Goal: Book appointment/travel/reservation

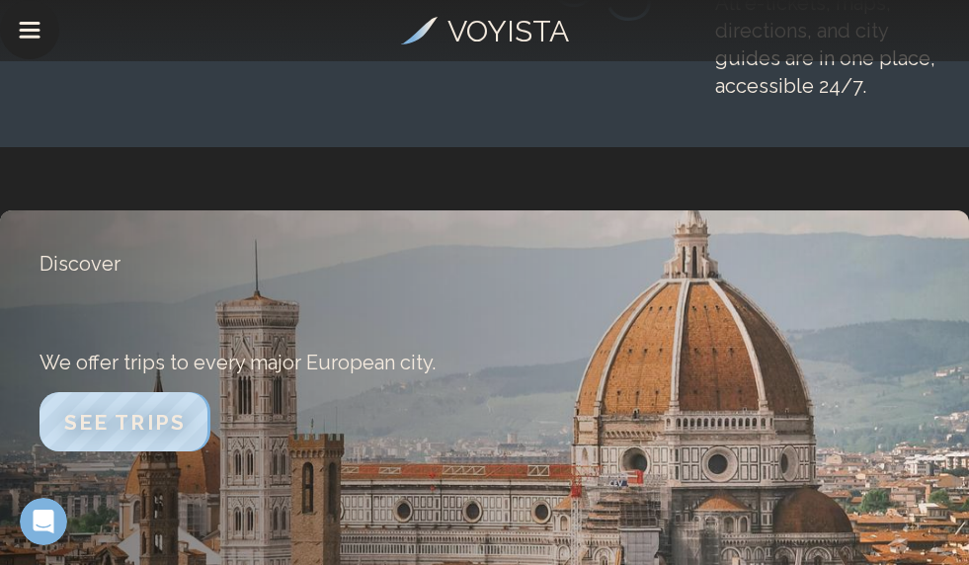
scroll to position [3061, 0]
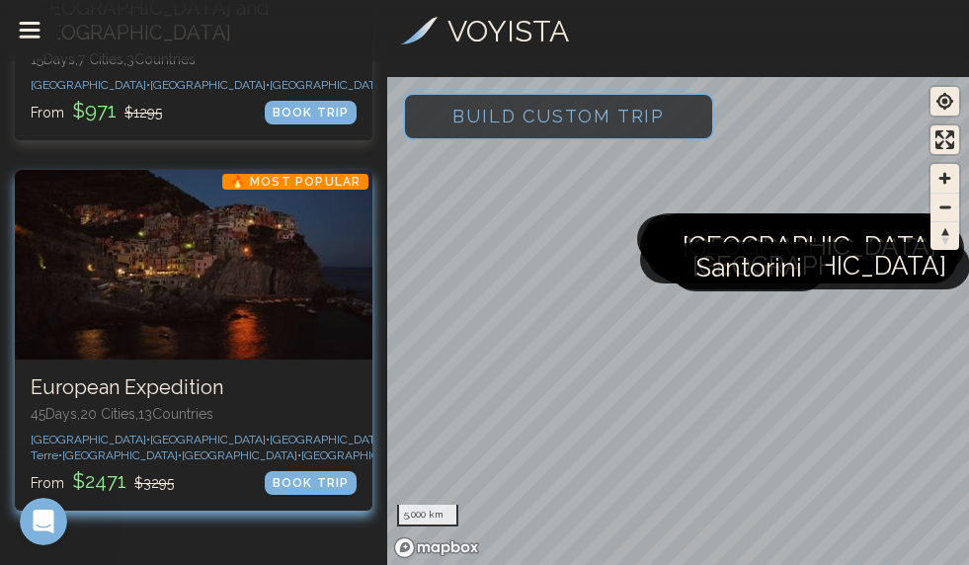
scroll to position [1284, 0]
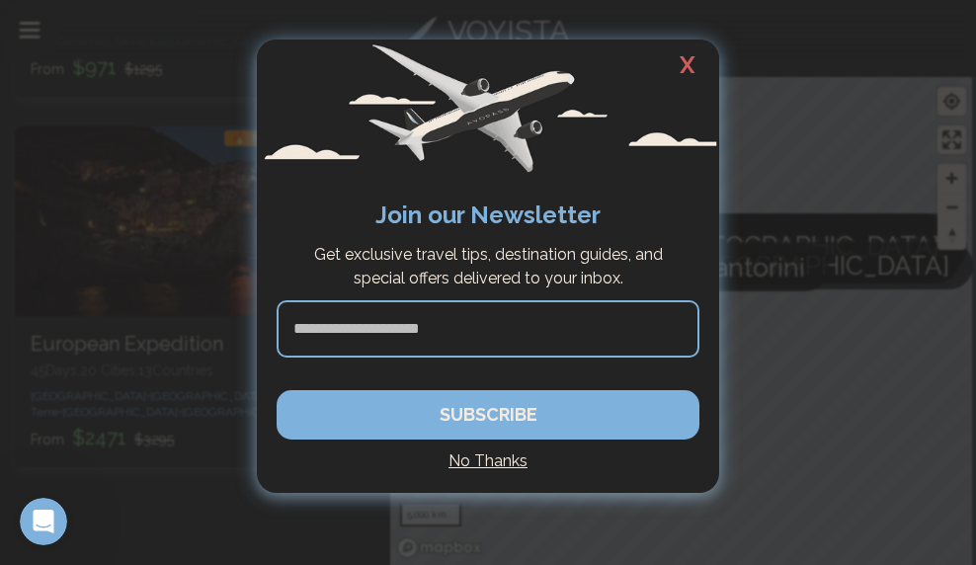
click at [499, 470] on h4 "No Thanks" at bounding box center [487, 461] width 423 height 24
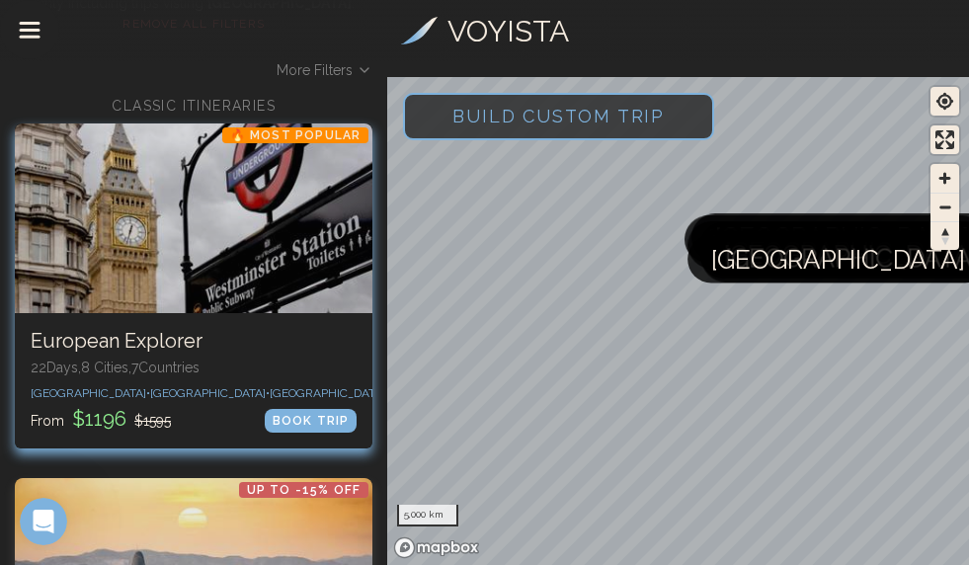
scroll to position [0, 0]
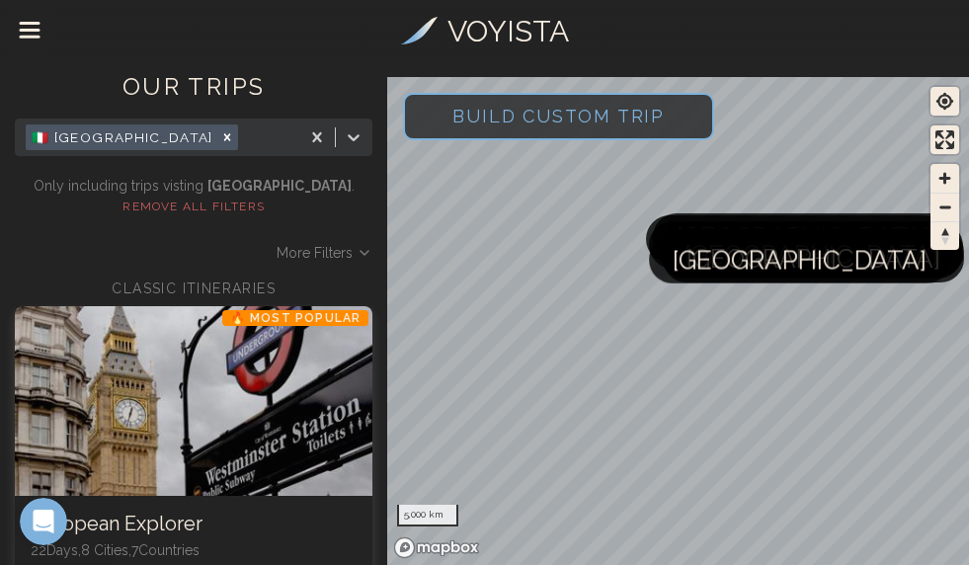
click at [628, 116] on span "Build Custom Trip" at bounding box center [559, 116] width 276 height 84
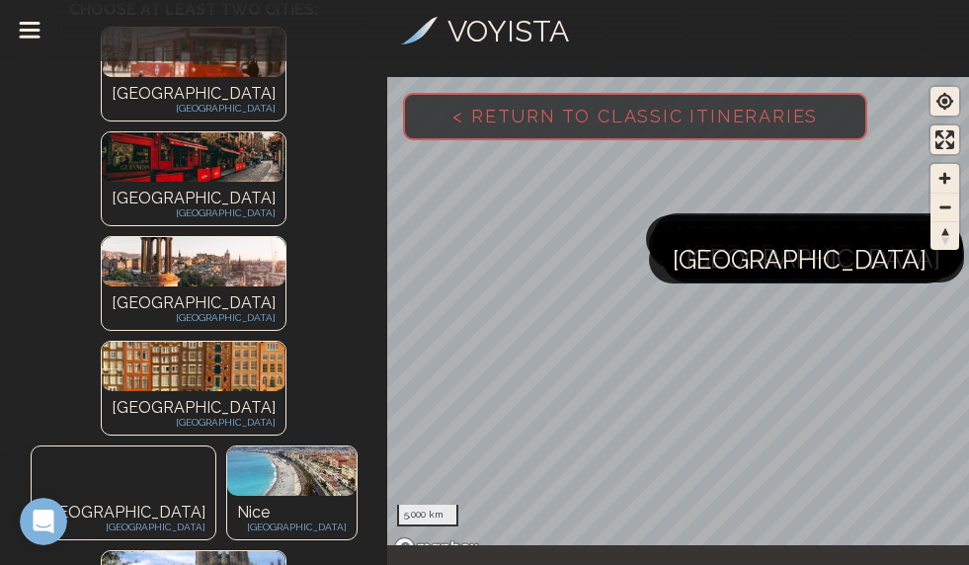
scroll to position [296, 0]
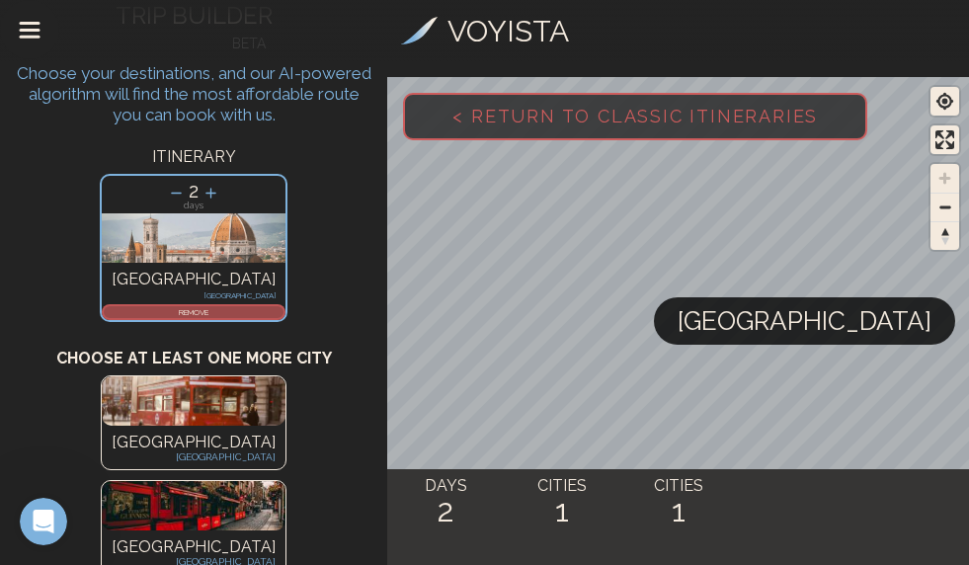
scroll to position [0, 0]
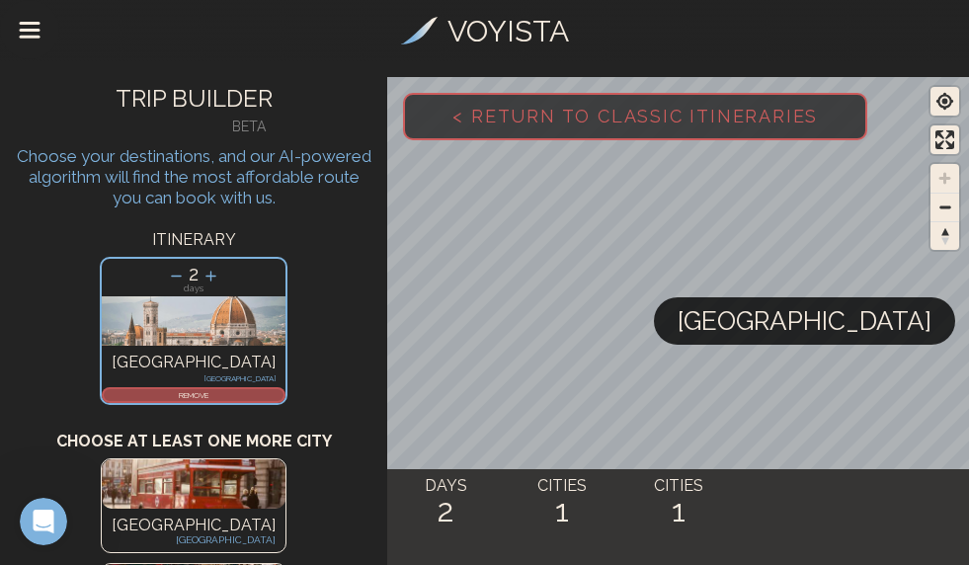
click at [531, 131] on span "< Return to Classic Itineraries" at bounding box center [635, 116] width 429 height 84
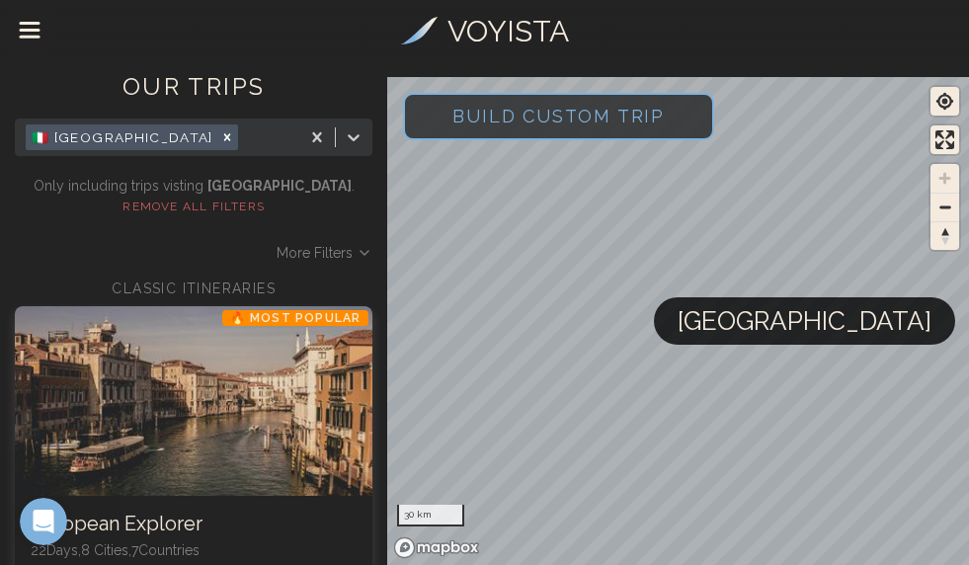
click at [774, 338] on span "[GEOGRAPHIC_DATA]" at bounding box center [804, 320] width 254 height 47
click at [602, 131] on span "Build Custom Trip" at bounding box center [559, 116] width 276 height 84
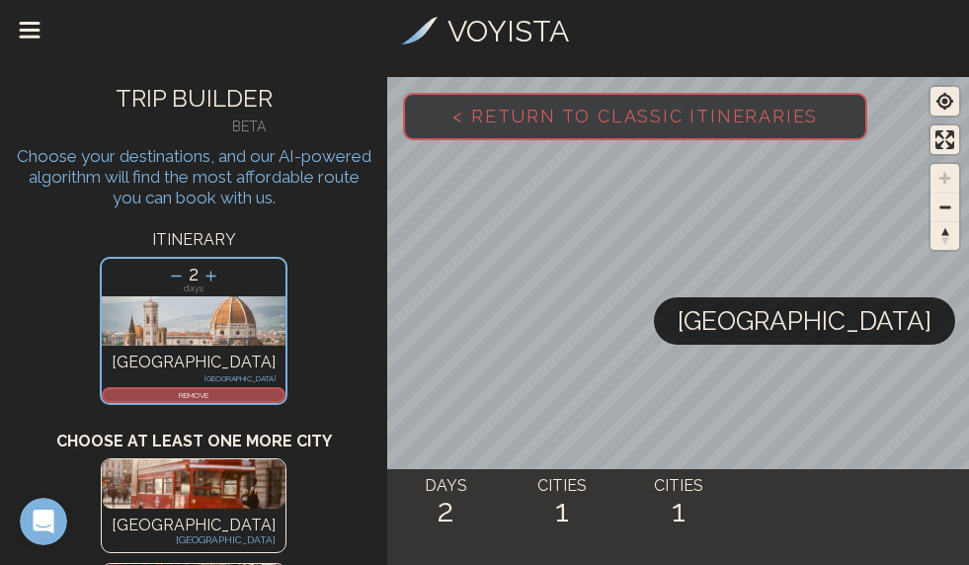
click at [207, 273] on icon at bounding box center [210, 276] width 21 height 21
click at [207, 273] on icon at bounding box center [209, 276] width 21 height 21
click at [207, 273] on icon at bounding box center [210, 276] width 21 height 21
click at [207, 273] on icon at bounding box center [209, 276] width 21 height 21
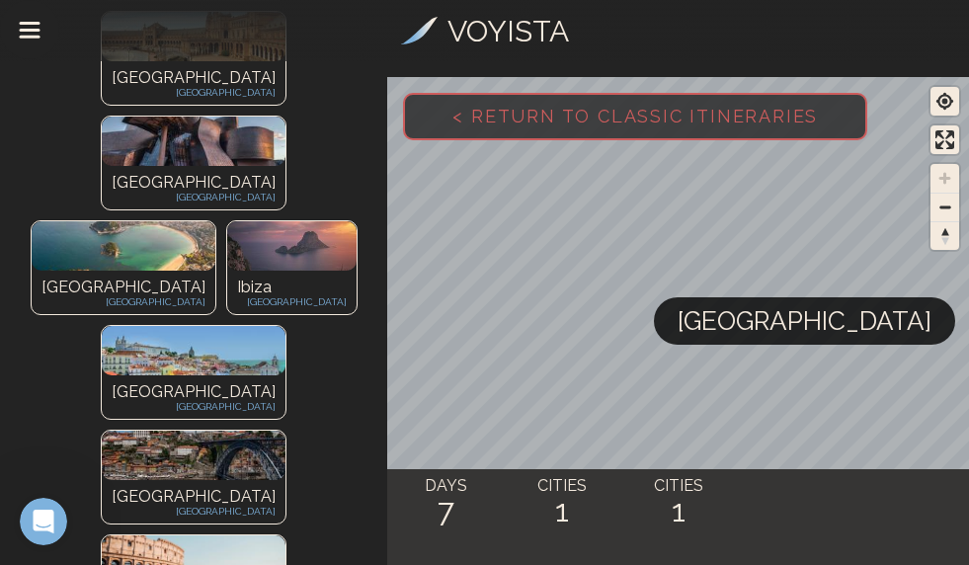
scroll to position [1428, 0]
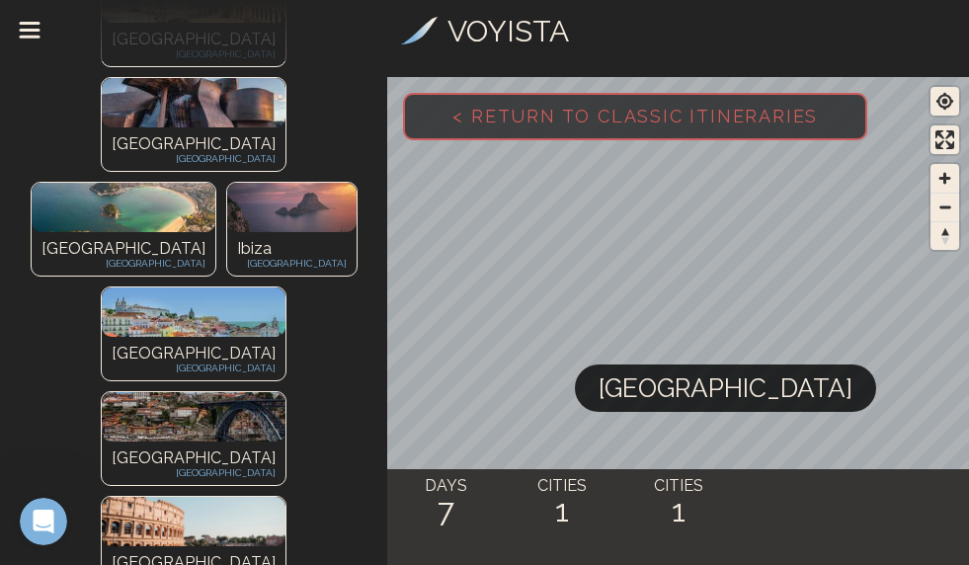
drag, startPoint x: 417, startPoint y: 495, endPoint x: 562, endPoint y: 498, distance: 145.2
click at [462, 497] on div "DAYS 7" at bounding box center [445, 507] width 117 height 76
drag, startPoint x: 562, startPoint y: 498, endPoint x: 709, endPoint y: 509, distance: 147.5
click at [602, 506] on h2 "1" at bounding box center [562, 511] width 117 height 36
drag, startPoint x: 709, startPoint y: 509, endPoint x: 680, endPoint y: 394, distance: 118.1
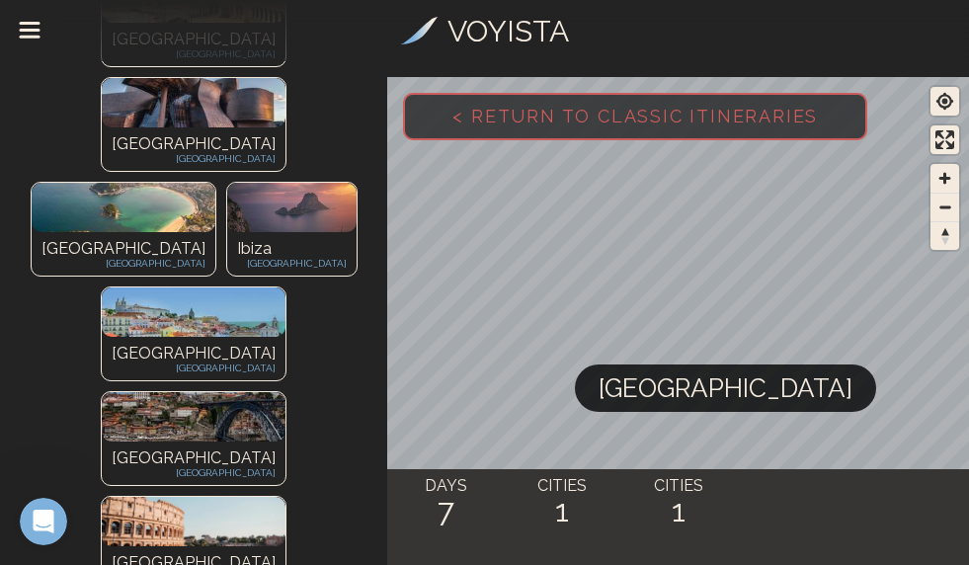
click at [709, 499] on h2 "1" at bounding box center [678, 511] width 117 height 36
click at [674, 383] on span "[GEOGRAPHIC_DATA]" at bounding box center [725, 387] width 254 height 47
click at [671, 397] on span "[GEOGRAPHIC_DATA]" at bounding box center [725, 387] width 254 height 47
click at [671, 397] on div "[GEOGRAPHIC_DATA]" at bounding box center [720, 387] width 301 height 47
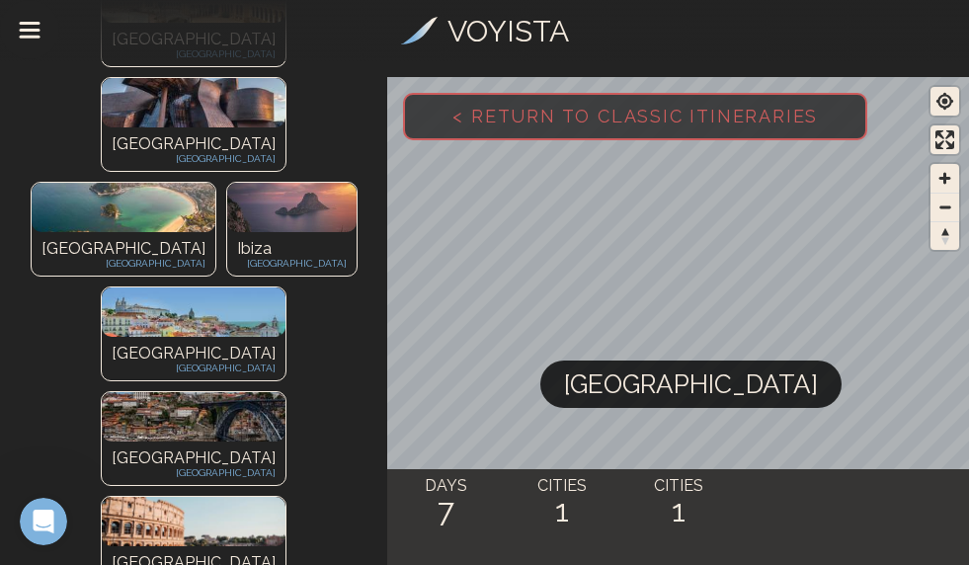
click at [671, 397] on div "[GEOGRAPHIC_DATA]" at bounding box center [690, 383] width 301 height 47
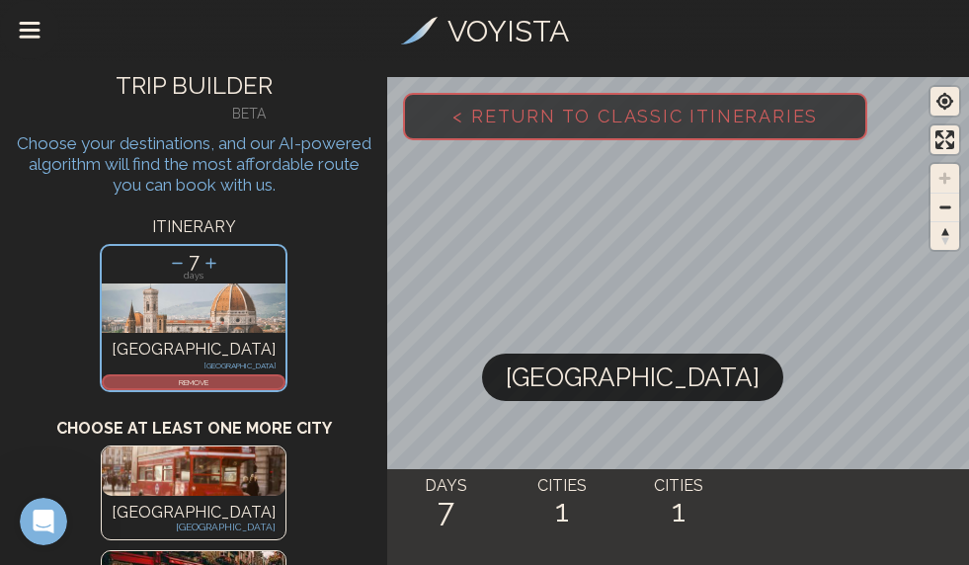
scroll to position [0, 0]
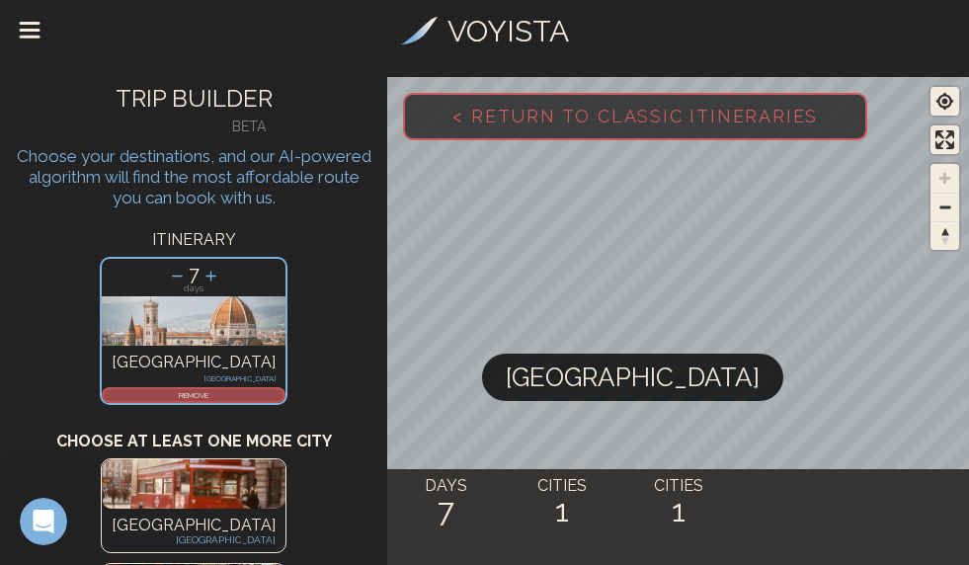
click at [198, 326] on img at bounding box center [194, 320] width 184 height 49
click at [427, 513] on h2 "7" at bounding box center [445, 511] width 117 height 36
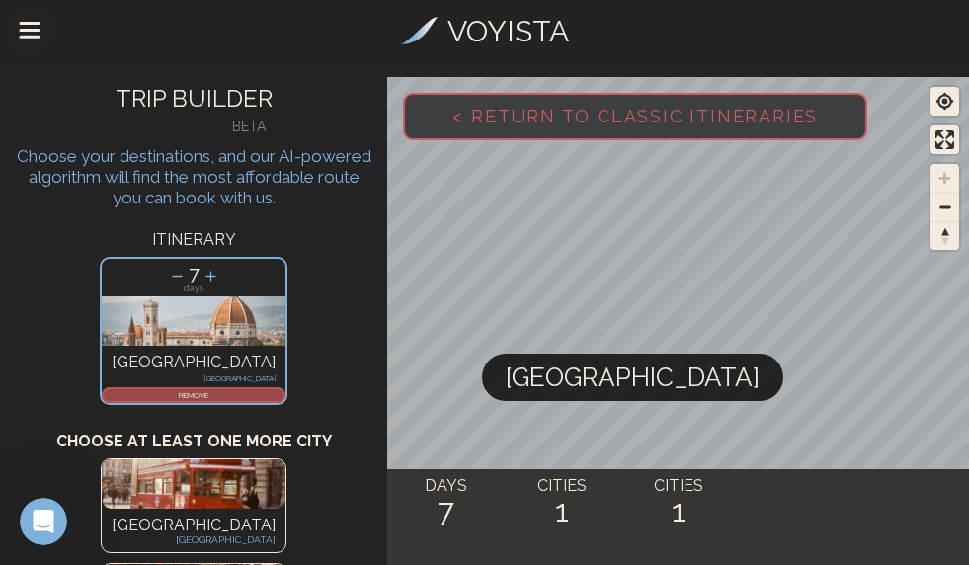
drag, startPoint x: 567, startPoint y: 482, endPoint x: 702, endPoint y: 484, distance: 135.3
click at [595, 483] on h4 "CITIES" at bounding box center [562, 486] width 117 height 24
click at [727, 486] on h4 "CITIES" at bounding box center [678, 486] width 117 height 24
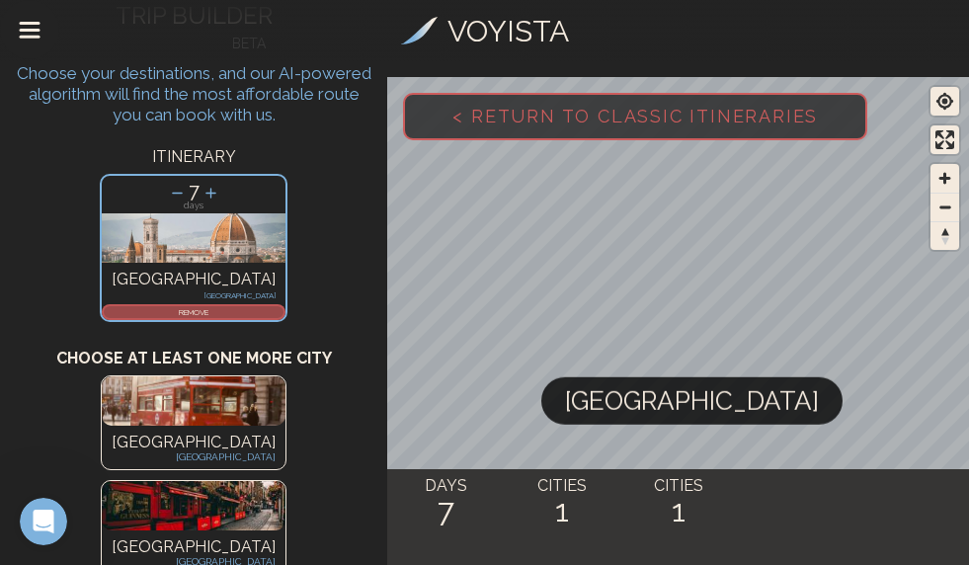
scroll to position [99, 0]
